Goal: Information Seeking & Learning: Check status

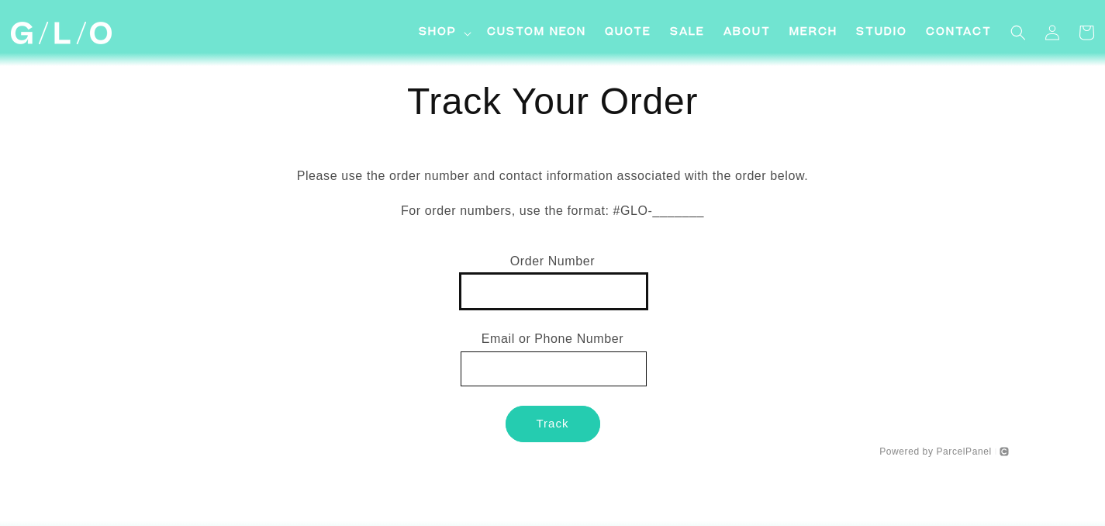
click at [528, 289] on input "text" at bounding box center [554, 291] width 186 height 35
paste input "MX0026913508"
type input "MX0026913508"
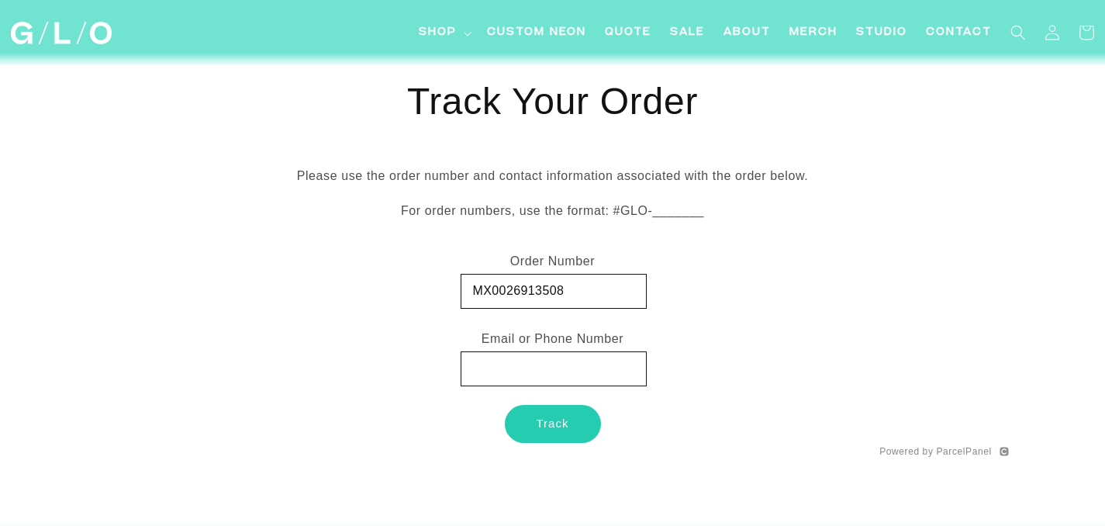
click at [542, 423] on button "Track" at bounding box center [553, 424] width 95 height 36
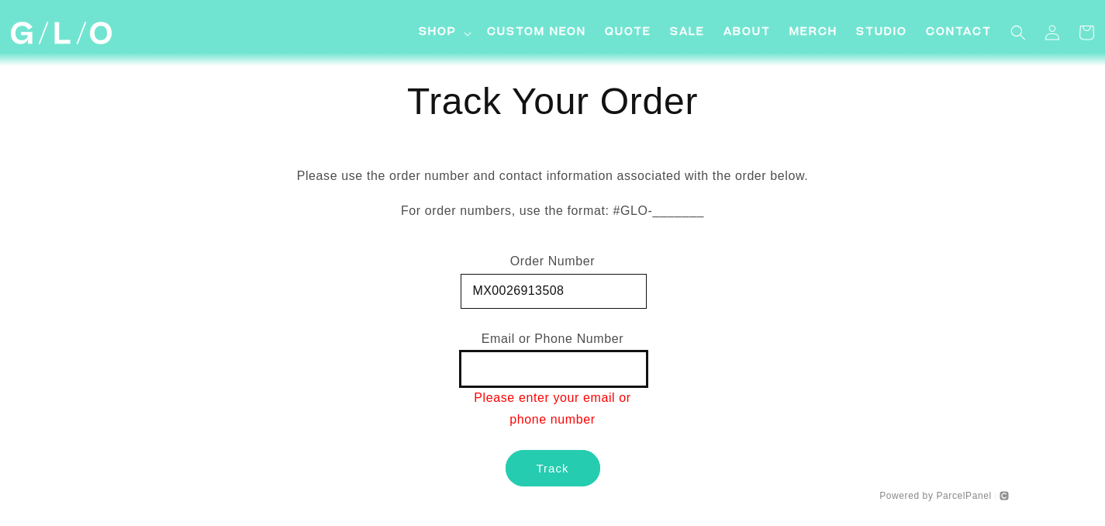
click at [569, 379] on input "text" at bounding box center [554, 368] width 186 height 35
click at [752, 352] on div "Track Your Order Please use the order number and contact information associated…" at bounding box center [553, 289] width 912 height 423
click at [588, 347] on div "Email or Phone Number" at bounding box center [553, 339] width 186 height 22
click at [581, 370] on input "text" at bounding box center [554, 368] width 186 height 35
type input "[EMAIL_ADDRESS][DOMAIN_NAME]"
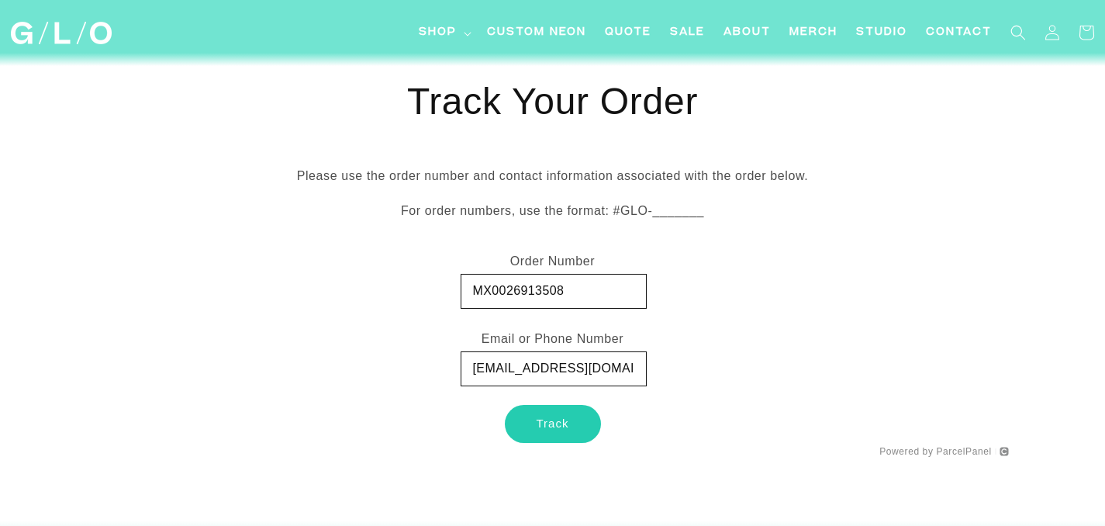
click at [563, 417] on button "Track" at bounding box center [553, 424] width 95 height 36
click at [557, 429] on button "Track" at bounding box center [553, 424] width 95 height 36
